Goal: Task Accomplishment & Management: Use online tool/utility

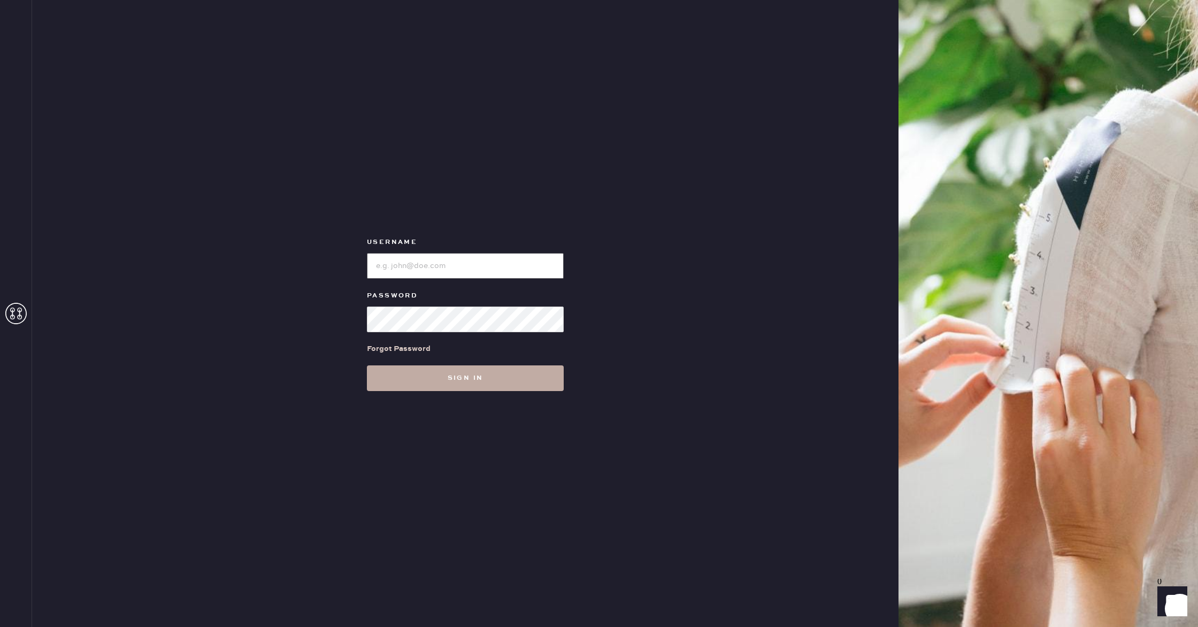
type input "reformationsoho"
click at [503, 387] on button "Sign in" at bounding box center [465, 378] width 197 height 26
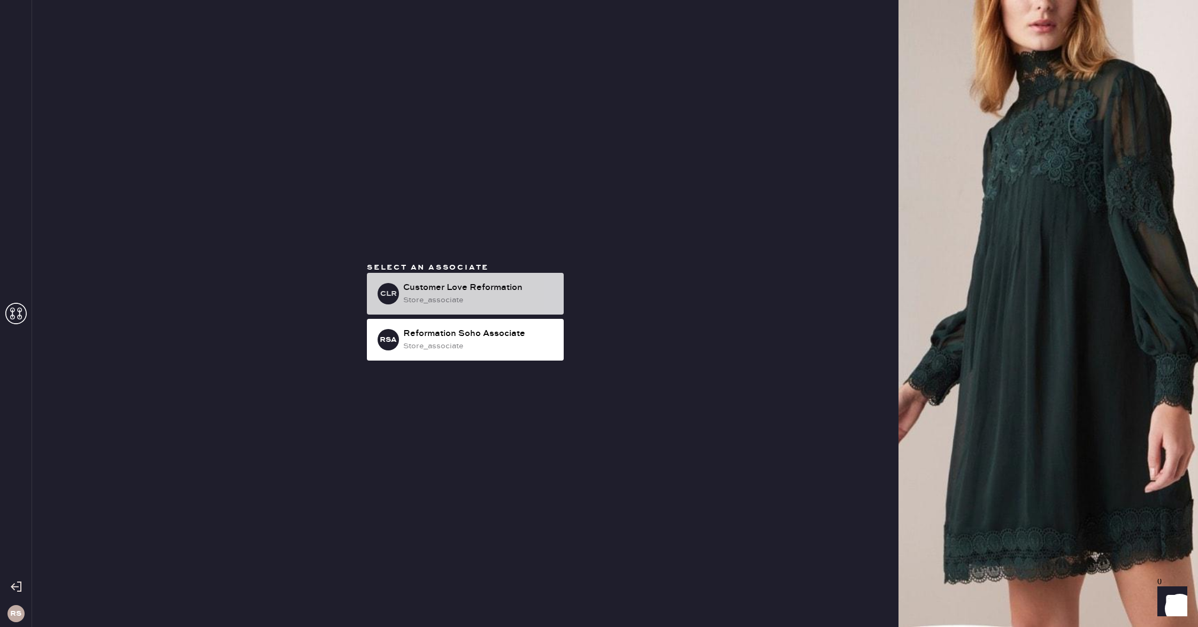
click at [492, 301] on div "store_associate" at bounding box center [479, 300] width 152 height 12
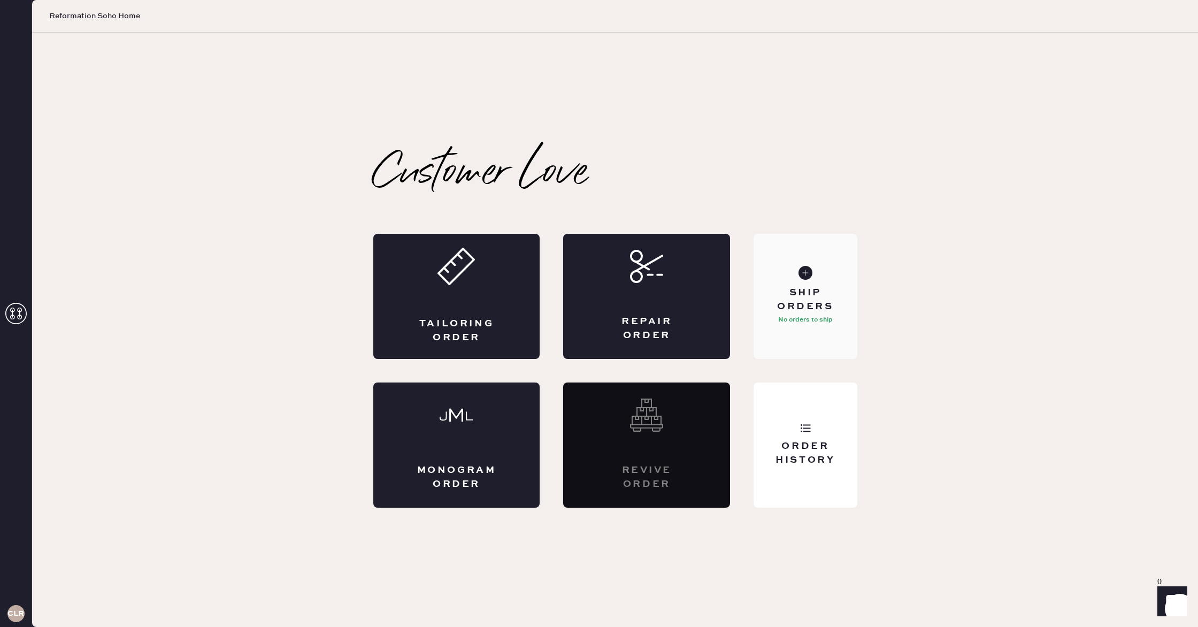
click at [820, 314] on p "No orders to ship" at bounding box center [805, 319] width 55 height 13
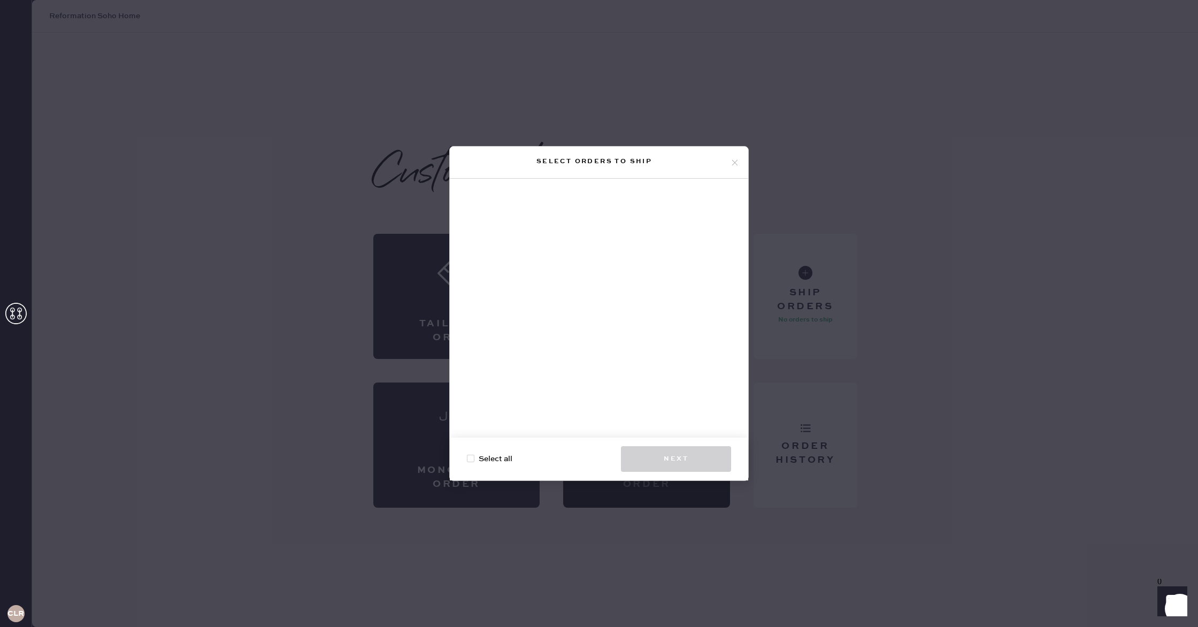
click at [733, 162] on icon at bounding box center [735, 163] width 10 height 10
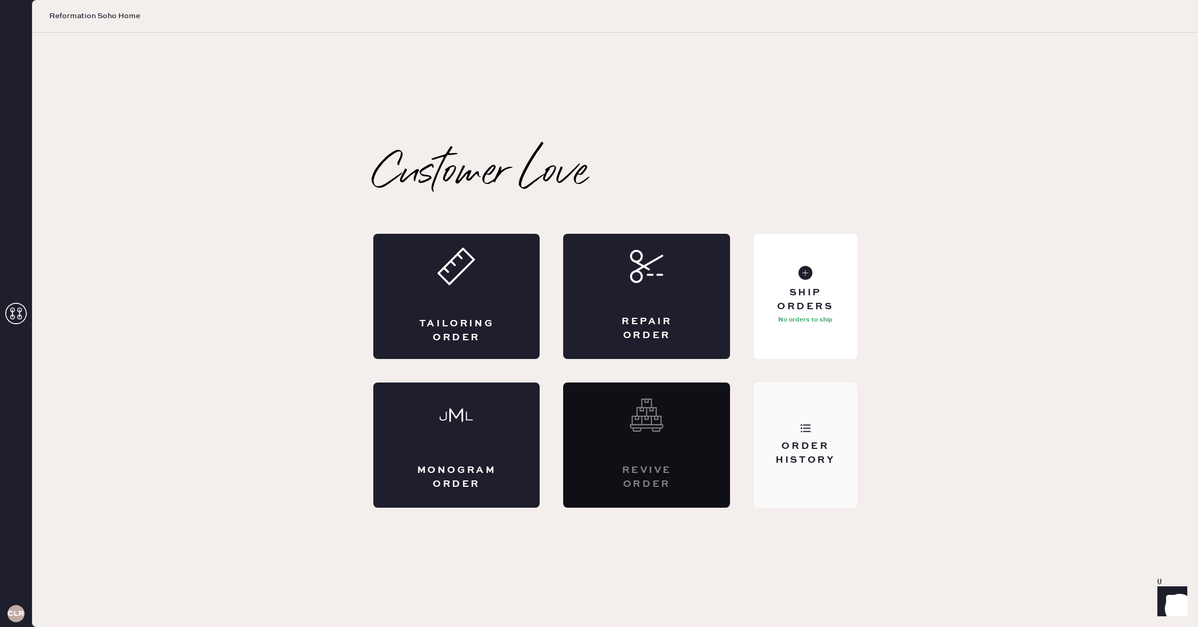
click at [798, 429] on div "Order History" at bounding box center [804, 444] width 103 height 125
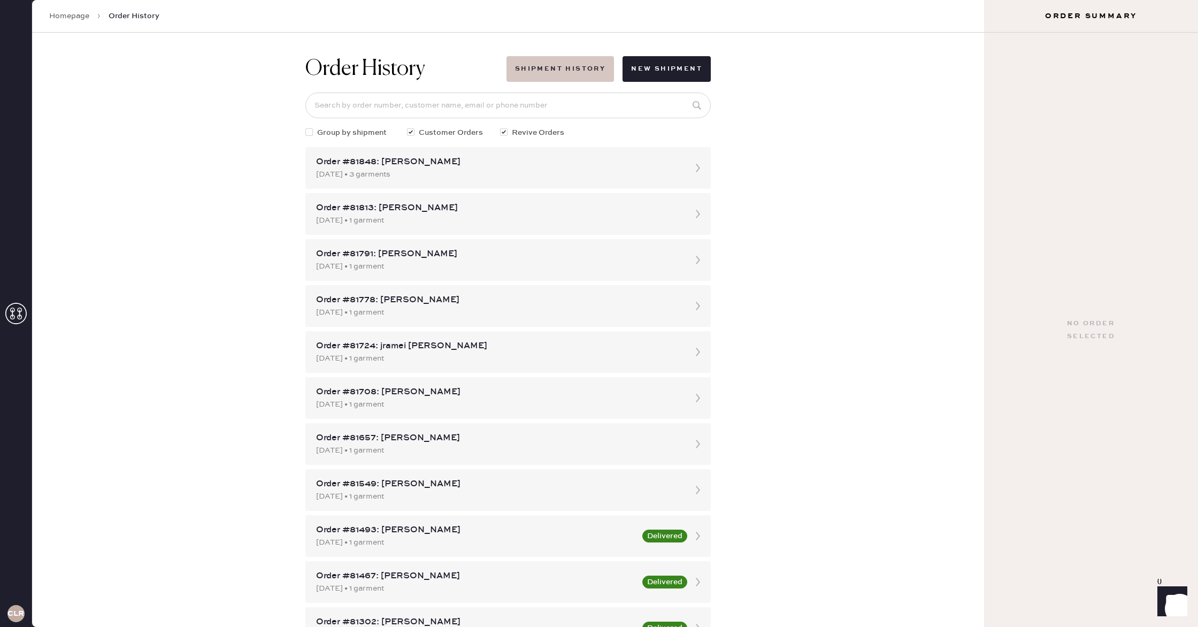
click at [575, 75] on button "Shipment History" at bounding box center [559, 69] width 107 height 26
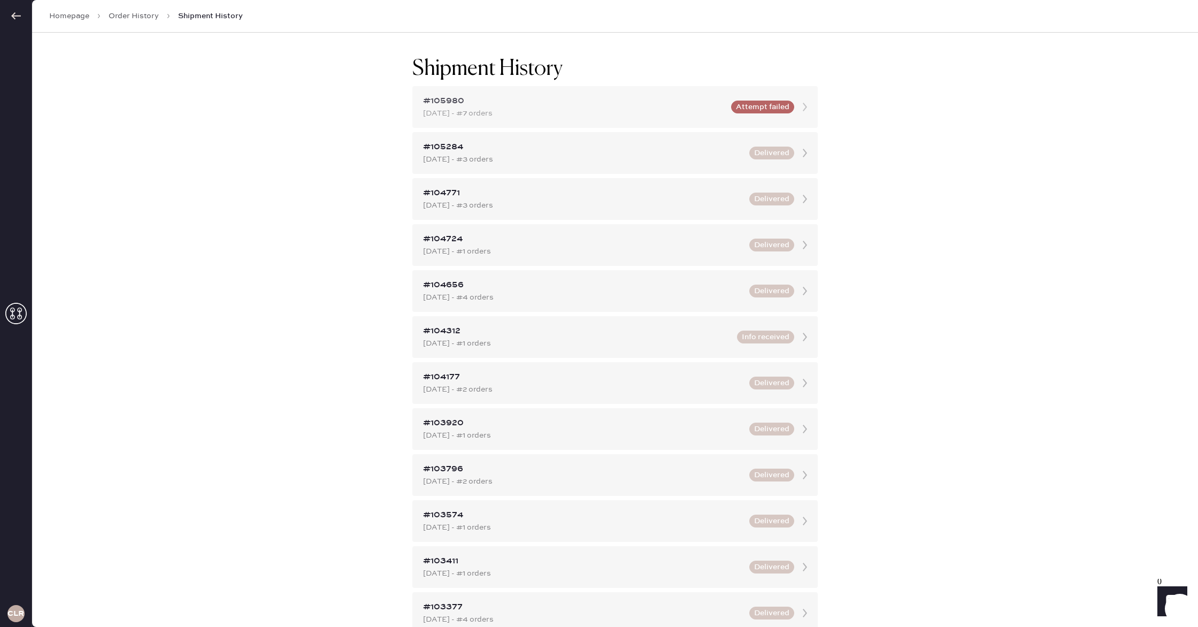
click at [701, 110] on div "[DATE] - #7 orders" at bounding box center [574, 113] width 302 height 12
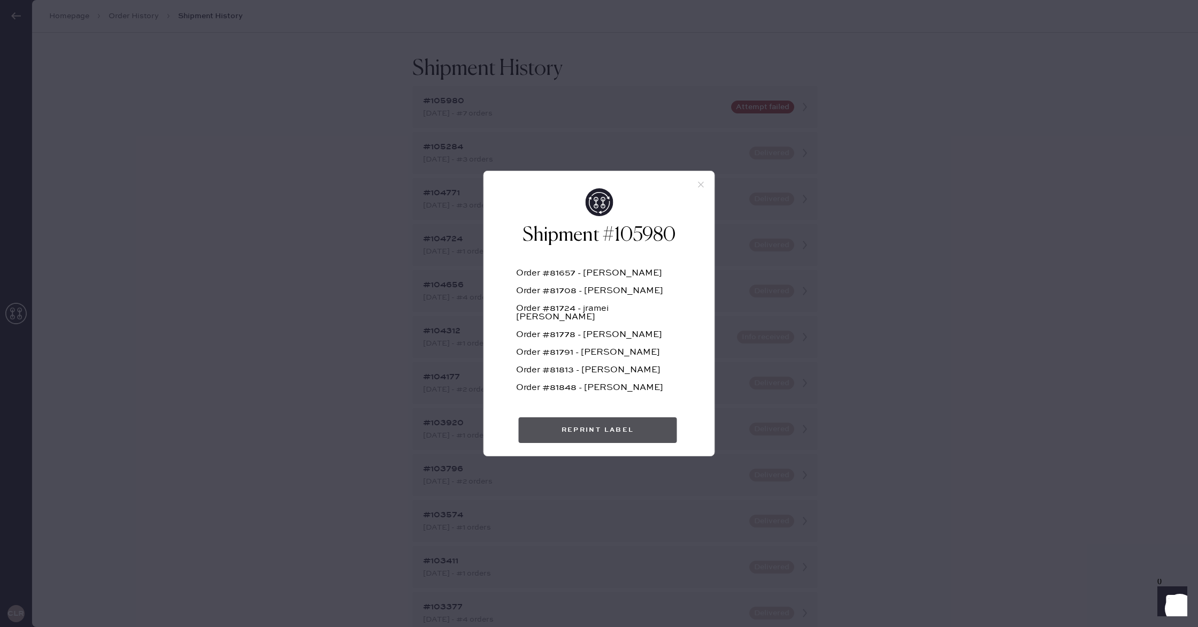
click at [616, 431] on button "Reprint Label" at bounding box center [598, 430] width 158 height 26
click at [945, 214] on div "Shipment #105980 Order #81657 - [PERSON_NAME] Order #81708 - [PERSON_NAME] Orde…" at bounding box center [599, 313] width 1198 height 627
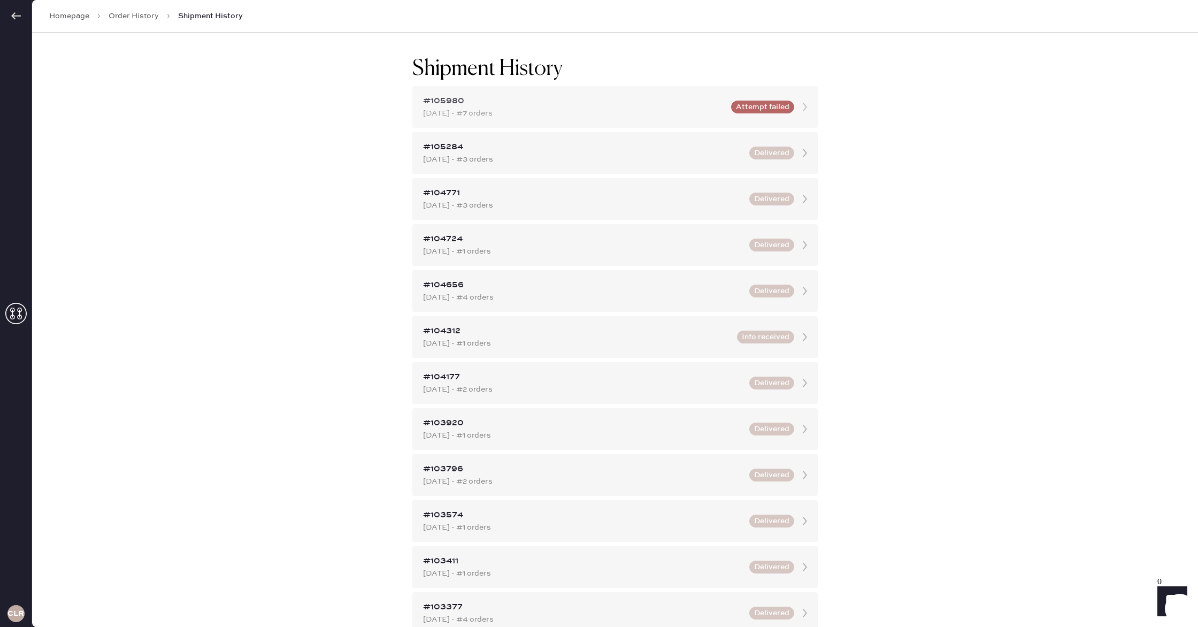
click at [814, 111] on div "#105980 [DATE] - #7 orders Attempt failed" at bounding box center [614, 107] width 405 height 42
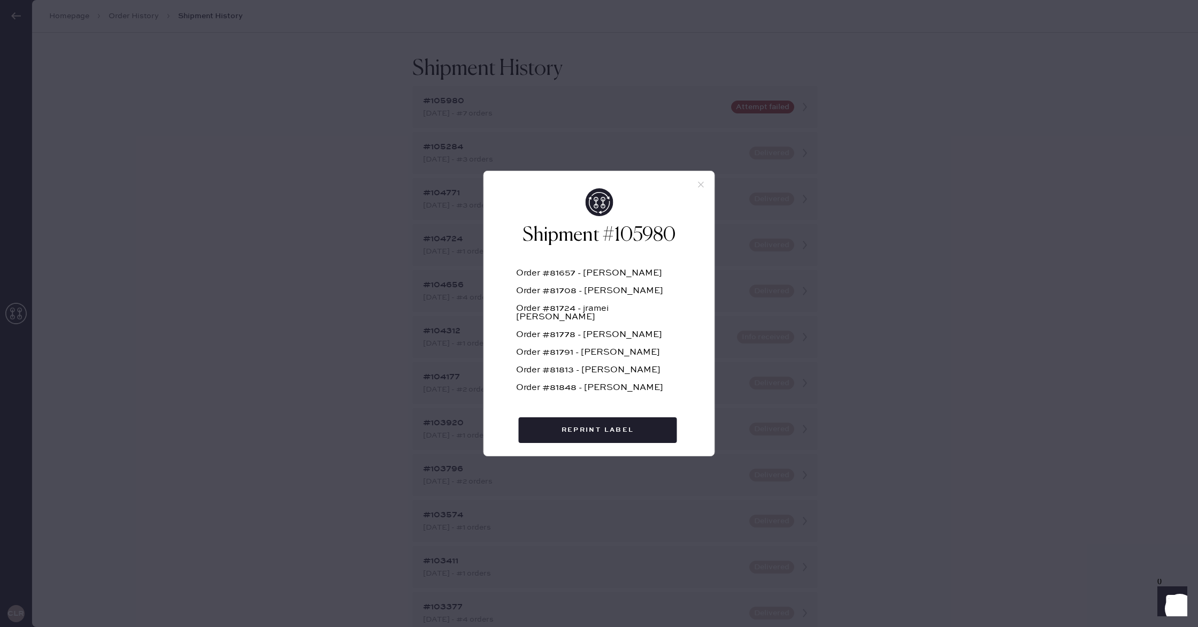
click at [1037, 204] on div "Shipment #105980 Order #81657 - [PERSON_NAME] Order #81708 - [PERSON_NAME] Orde…" at bounding box center [599, 313] width 1198 height 627
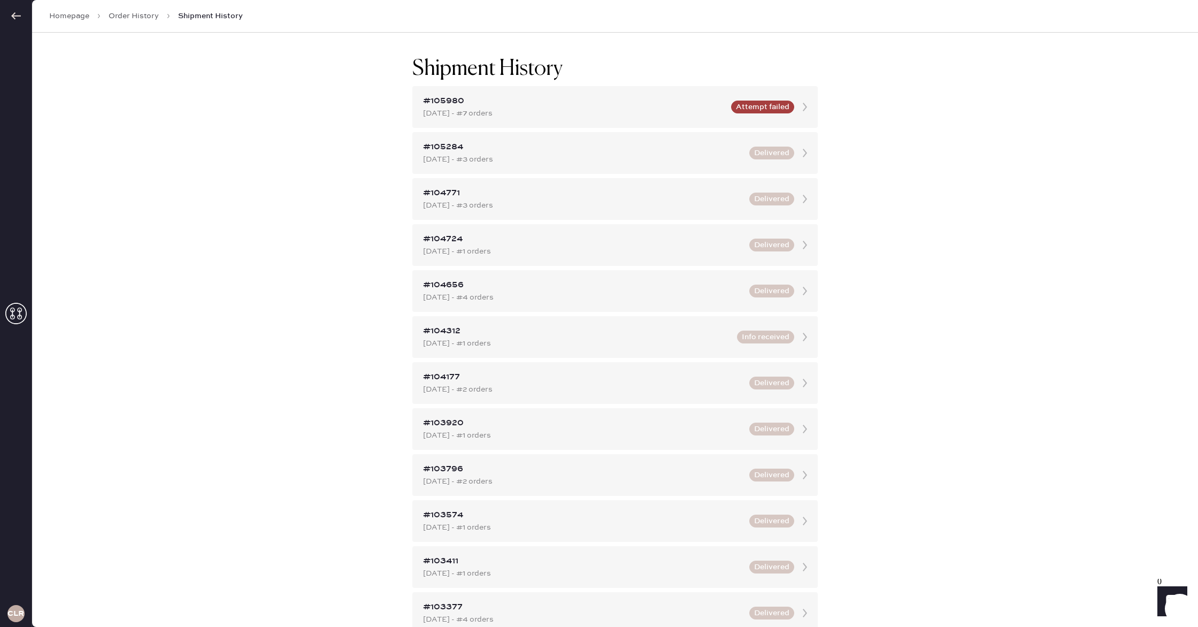
click at [73, 22] on div "Homepage Order History Shipment History" at bounding box center [615, 16] width 1166 height 33
click at [74, 17] on link "Homepage" at bounding box center [69, 16] width 40 height 11
